Goal: Check status: Check status

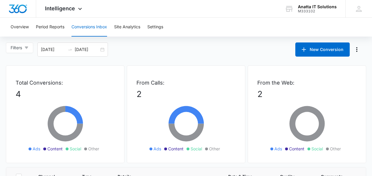
scroll to position [154, 0]
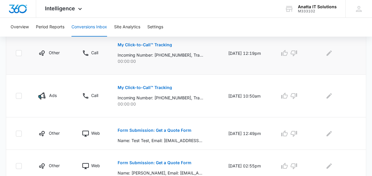
click at [92, 51] on p "Call" at bounding box center [94, 52] width 7 height 6
click at [86, 52] on icon at bounding box center [85, 52] width 7 height 7
click at [20, 53] on icon at bounding box center [18, 52] width 5 height 5
click at [16, 53] on input "checkbox" at bounding box center [16, 53] width 0 height 0
click at [20, 53] on icon at bounding box center [18, 52] width 5 height 5
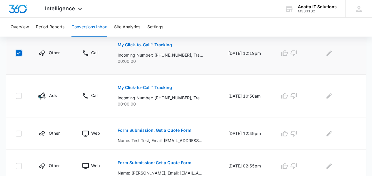
click at [16, 53] on input "checkbox" at bounding box center [16, 53] width 0 height 0
checkbox input "false"
click at [154, 43] on p "My Click-to-Call™ Tracking" at bounding box center [145, 45] width 54 height 4
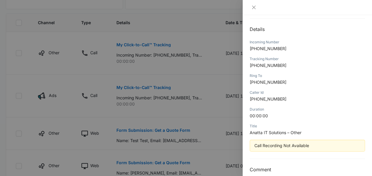
scroll to position [65, 0]
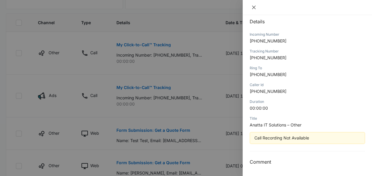
click at [257, 10] on button "Close" at bounding box center [254, 7] width 8 height 5
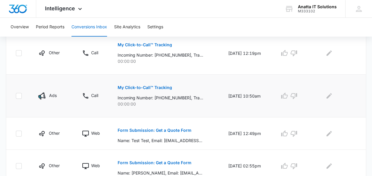
click at [162, 89] on p "My Click-to-Call™ Tracking" at bounding box center [145, 87] width 54 height 4
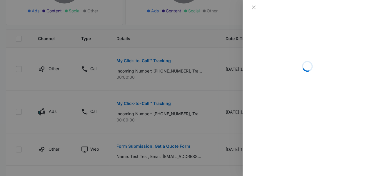
scroll to position [132, 0]
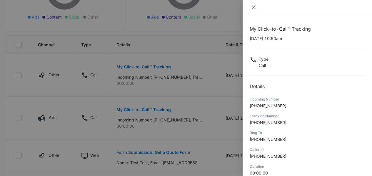
click at [255, 9] on icon "close" at bounding box center [254, 7] width 5 height 5
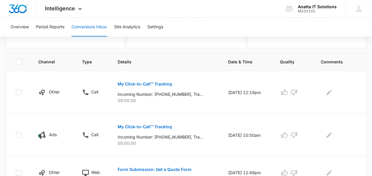
scroll to position [115, 0]
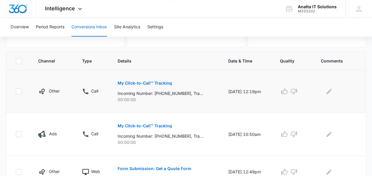
click at [195, 84] on div "My Click-to-Call™ Tracking Incoming Number: [PHONE_NUMBER], Tracking Number: [P…" at bounding box center [166, 89] width 96 height 26
click at [155, 84] on p "My Click-to-Call™ Tracking" at bounding box center [145, 83] width 54 height 4
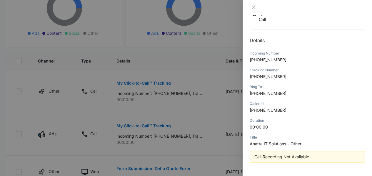
scroll to position [46, 0]
click at [143, 83] on div at bounding box center [186, 88] width 372 height 176
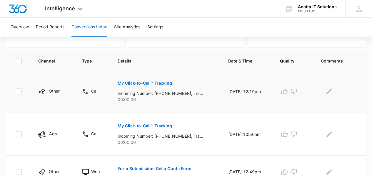
click at [158, 83] on p "My Click-to-Call™ Tracking" at bounding box center [145, 83] width 54 height 4
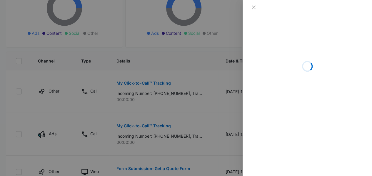
click at [179, 116] on div at bounding box center [186, 88] width 372 height 176
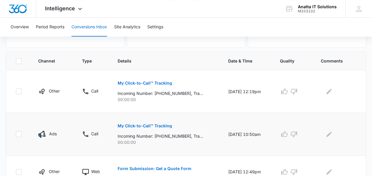
click at [158, 124] on p "My Click-to-Call™ Tracking" at bounding box center [145, 126] width 54 height 4
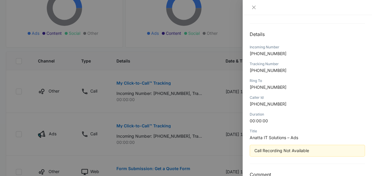
scroll to position [52, 0]
click at [159, 147] on div at bounding box center [186, 88] width 372 height 176
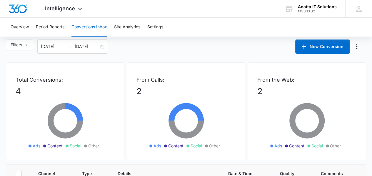
scroll to position [0, 0]
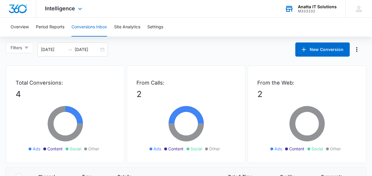
click at [310, 7] on div "Anatta IT Solutions" at bounding box center [317, 6] width 39 height 5
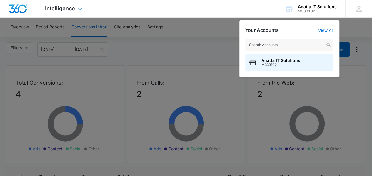
click at [225, 12] on div "Intelligence Apps Reputation Forms CRM Email Social Payments POS Content Ads In…" at bounding box center [186, 9] width 372 height 18
